Goal: Information Seeking & Learning: Learn about a topic

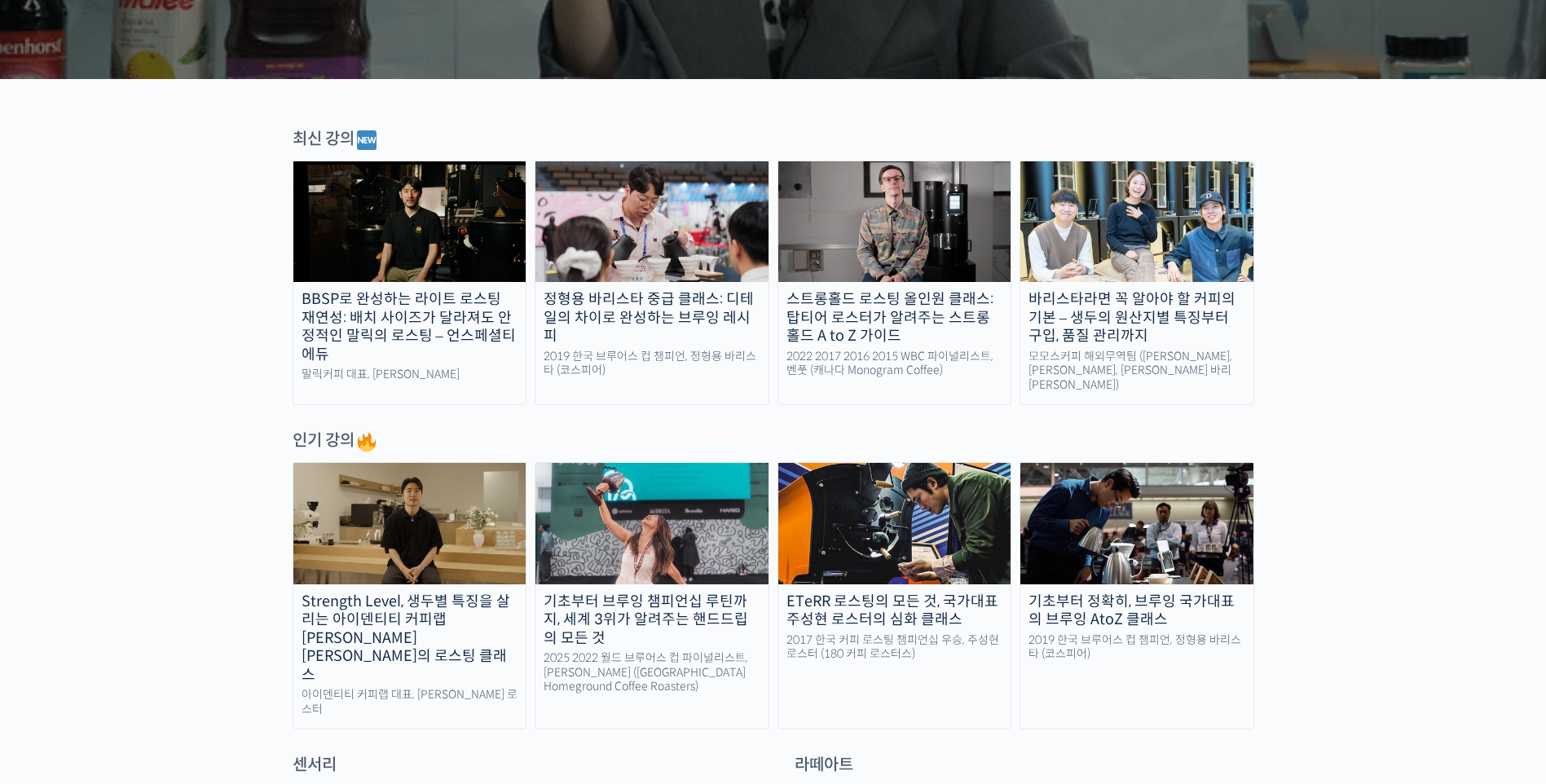
scroll to position [652, 0]
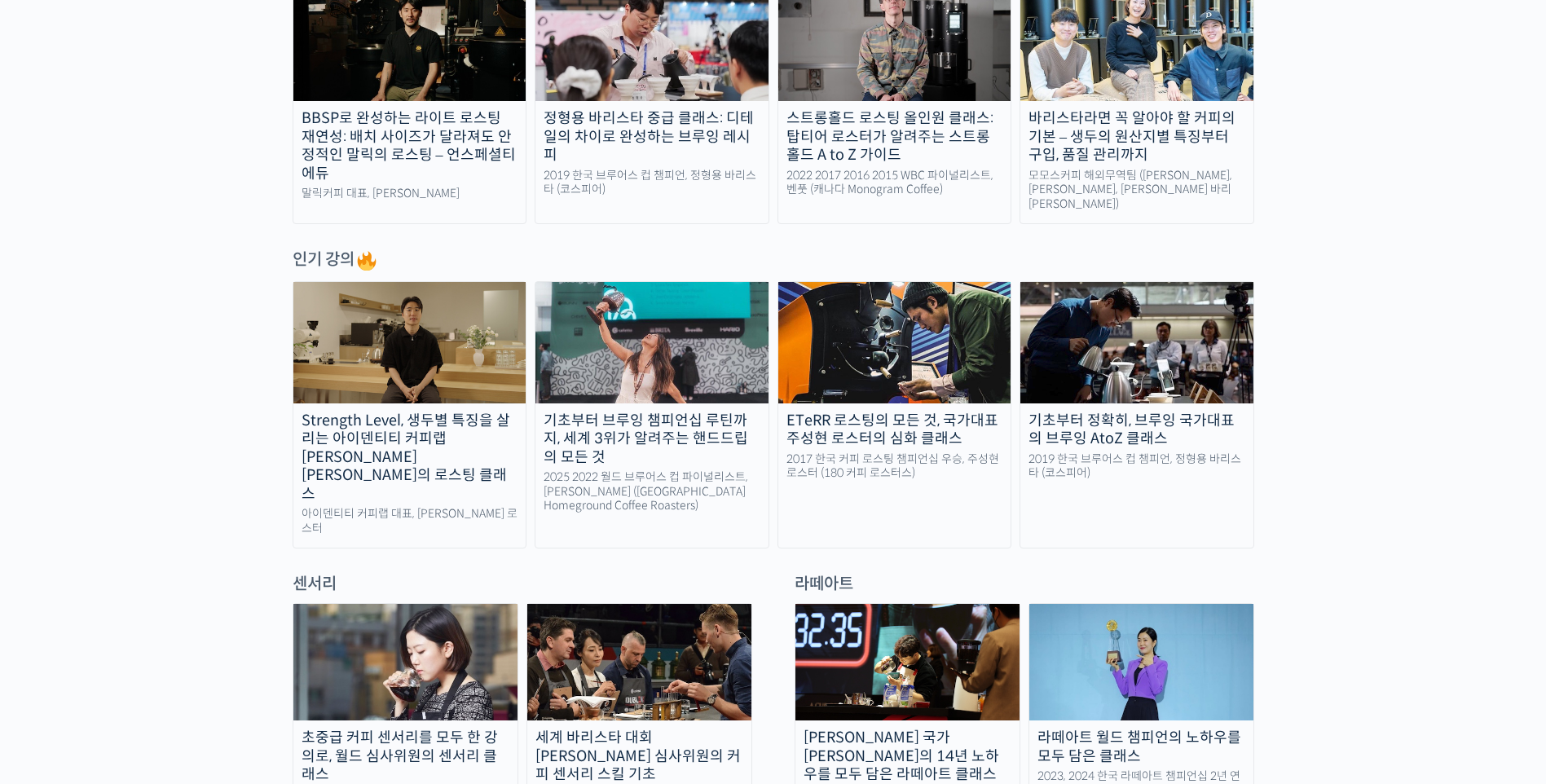
click at [1165, 358] on img at bounding box center [1136, 342] width 233 height 121
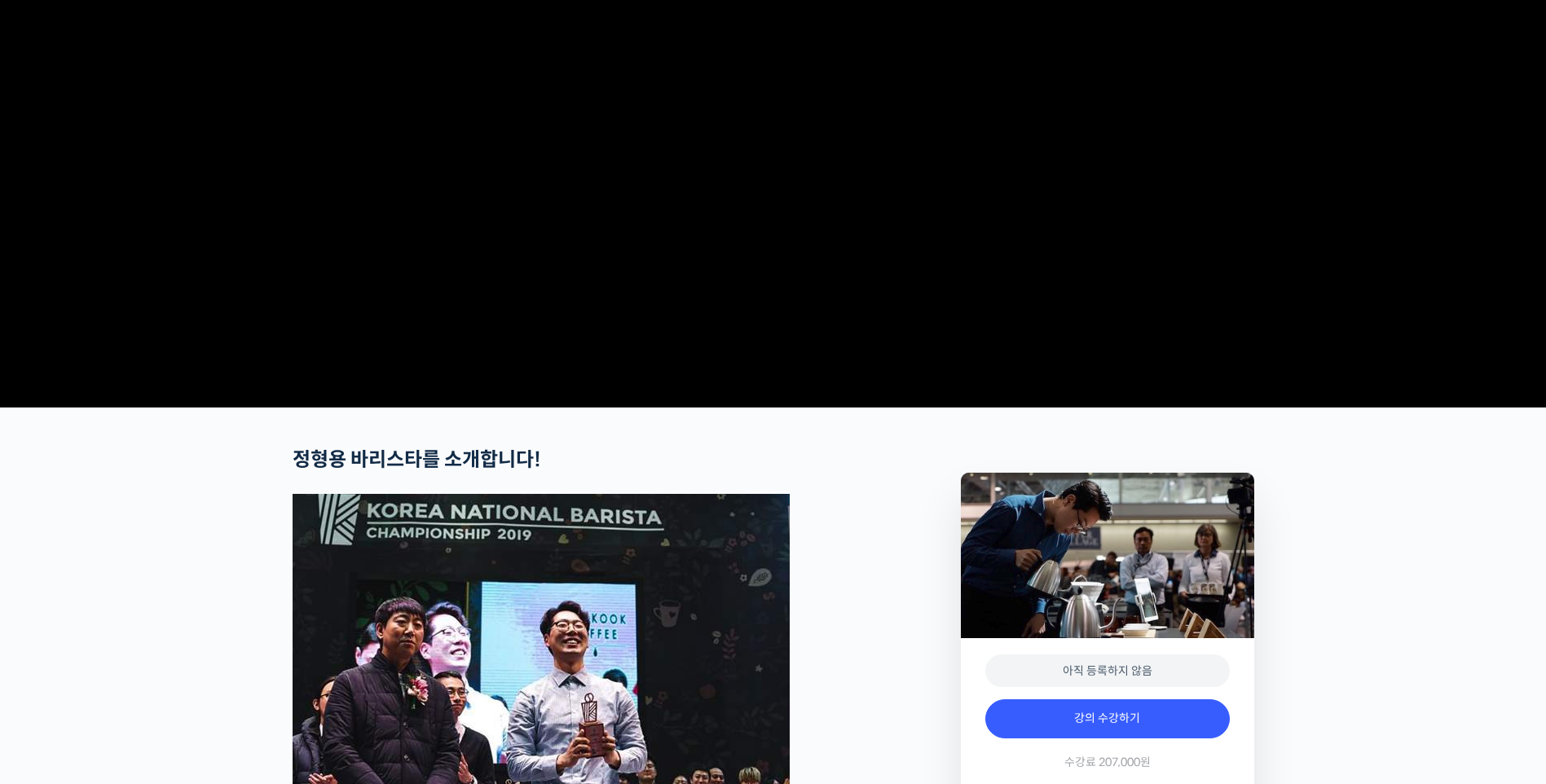
scroll to position [489, 0]
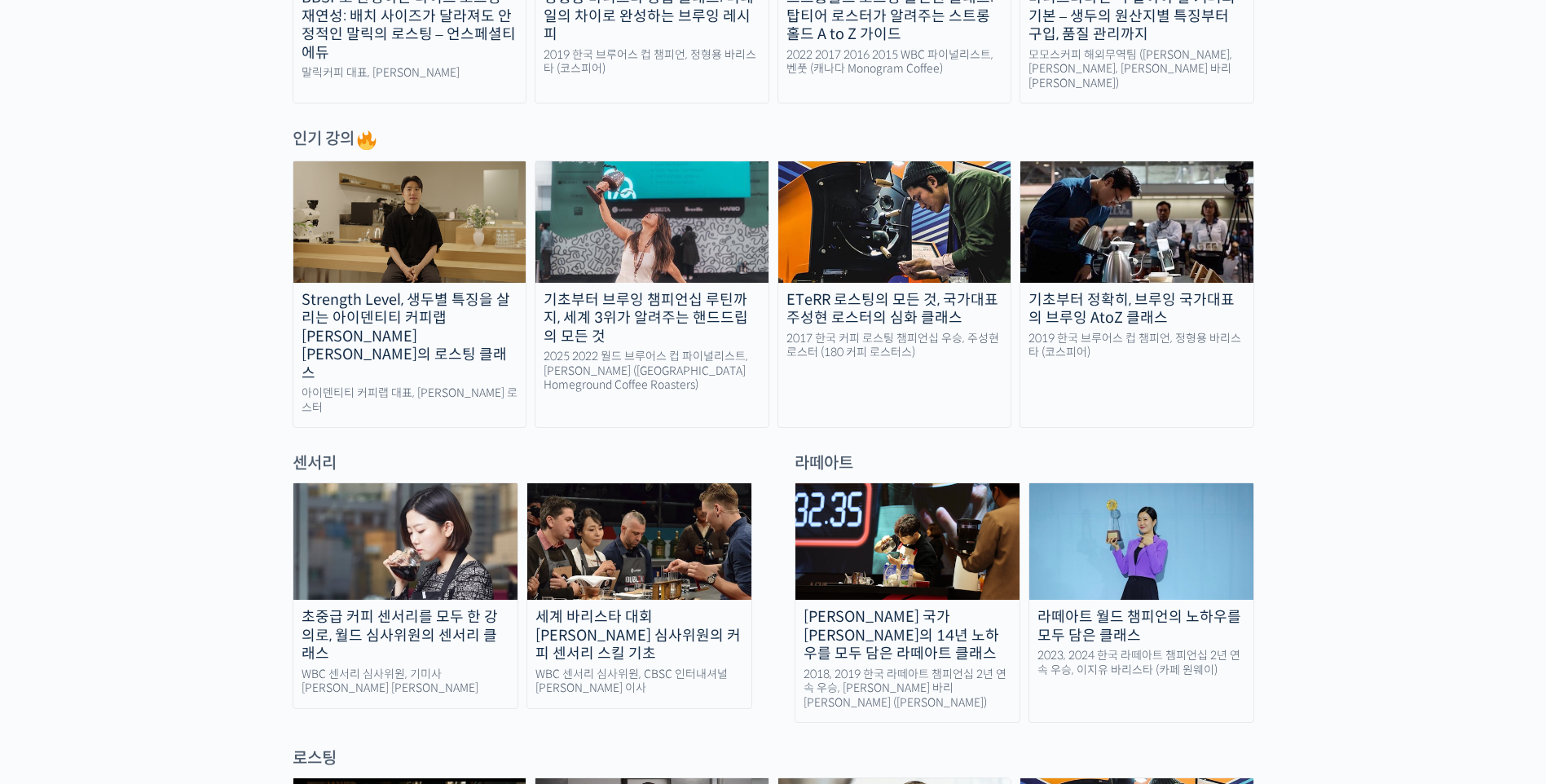
click at [470, 608] on div "초중급 커피 센서리를 모두 한 강의로, 월드 심사위원의 센서리 클래스" at bounding box center [405, 635] width 224 height 56
